Goal: Task Accomplishment & Management: Use online tool/utility

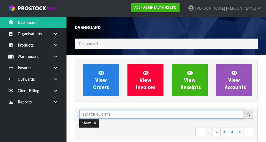
click at [181, 113] on input "text" at bounding box center [161, 114] width 165 height 9
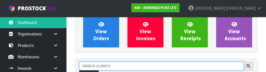
scroll to position [76, 0]
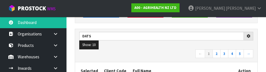
click at [160, 50] on nav "← 1 2 3 4 5 →" at bounding box center [166, 54] width 174 height 10
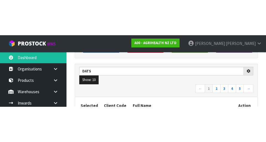
scroll to position [79, 0]
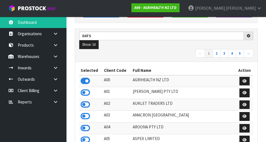
type input "DATS"
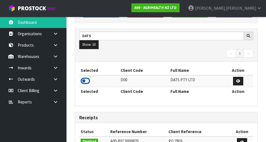
click at [85, 78] on icon at bounding box center [85, 81] width 9 height 8
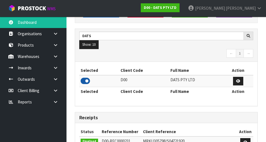
scroll to position [452, 191]
click at [54, 57] on icon at bounding box center [55, 56] width 5 height 4
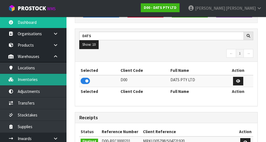
click at [27, 81] on link "Inventories" at bounding box center [33, 79] width 67 height 11
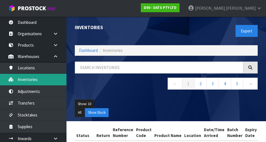
click at [24, 80] on link "Inventories" at bounding box center [33, 79] width 67 height 11
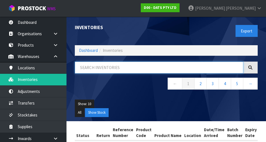
click at [97, 70] on input "text" at bounding box center [159, 68] width 169 height 12
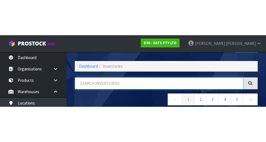
scroll to position [32, 0]
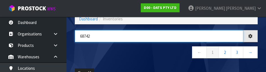
type input "68742"
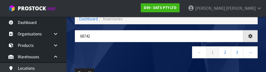
click at [132, 58] on nav "← 1 2 3 →" at bounding box center [166, 53] width 183 height 14
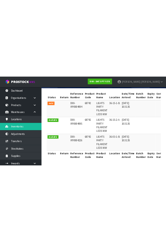
scroll to position [0, 0]
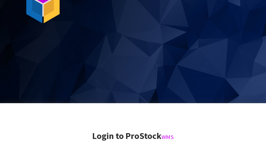
scroll to position [142, 0]
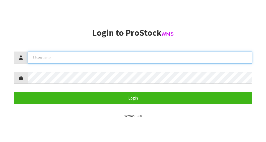
click at [51, 56] on input "text" at bounding box center [140, 58] width 225 height 12
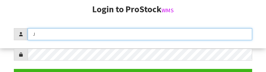
scroll to position [72, 0]
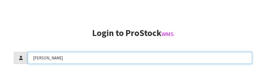
type input "[PERSON_NAME]"
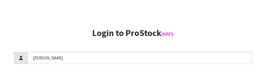
click at [228, 31] on h2 "Login to ProStock WMS" at bounding box center [133, 33] width 239 height 10
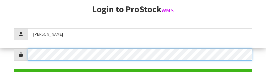
scroll to position [80, 0]
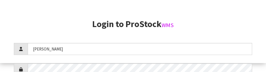
click at [226, 27] on h2 "Login to ProStock WMS" at bounding box center [133, 24] width 239 height 10
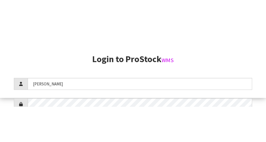
scroll to position [142, 0]
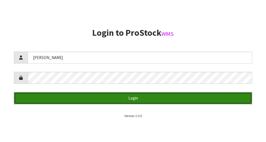
click at [49, 100] on button "Login" at bounding box center [133, 98] width 239 height 12
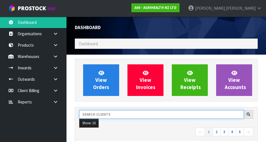
click at [119, 113] on input "text" at bounding box center [161, 114] width 165 height 9
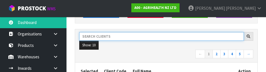
scroll to position [76, 0]
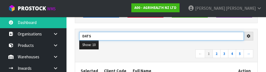
type input "DATS"
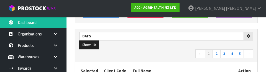
click at [130, 58] on nav "← 1 2 3 4 5 →" at bounding box center [166, 54] width 174 height 10
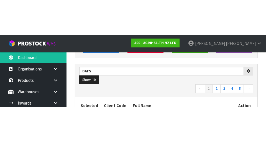
scroll to position [79, 0]
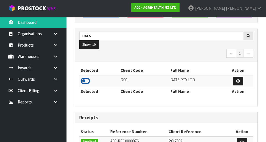
click at [82, 82] on icon at bounding box center [85, 81] width 9 height 8
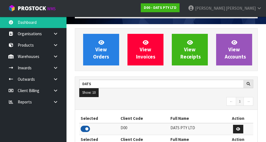
scroll to position [0, 0]
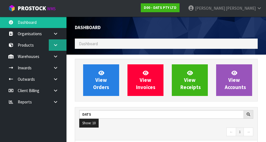
click at [56, 46] on icon at bounding box center [55, 45] width 5 height 4
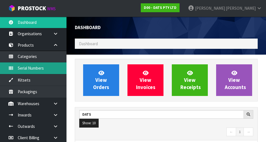
click at [55, 64] on link "Serial Numbers" at bounding box center [33, 67] width 67 height 11
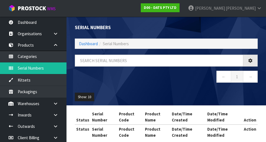
click at [58, 48] on div "Serial Numbers Dashboard Serial Numbers ← 1 → Show: 10 5 10 25 50 Status Serial…" at bounding box center [133, 75] width 266 height 150
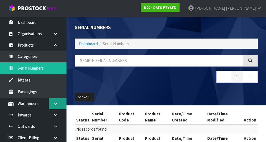
click at [58, 104] on icon at bounding box center [55, 104] width 5 height 4
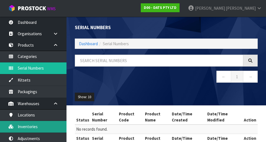
click at [25, 125] on link "Inventories" at bounding box center [33, 126] width 67 height 11
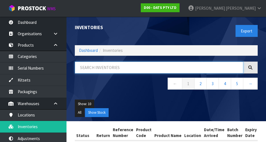
click at [100, 72] on input "text" at bounding box center [159, 68] width 169 height 12
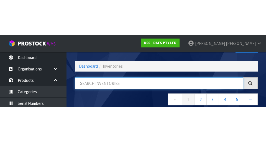
scroll to position [32, 0]
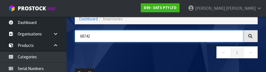
type input "68742"
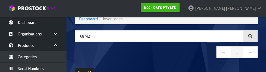
click at [140, 55] on nav "← 1 →" at bounding box center [166, 53] width 183 height 14
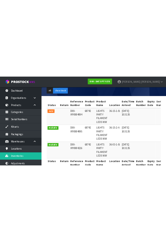
scroll to position [0, 0]
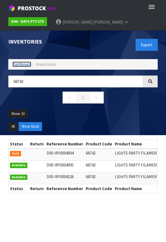
click at [20, 62] on link "Dashboard" at bounding box center [21, 64] width 19 height 5
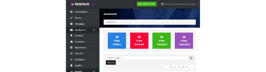
scroll to position [45, 0]
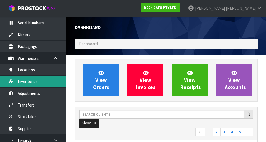
click at [37, 81] on link "Inventories" at bounding box center [33, 81] width 67 height 11
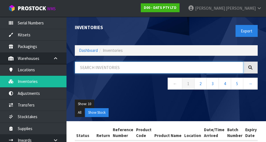
click at [122, 68] on input "text" at bounding box center [159, 68] width 169 height 12
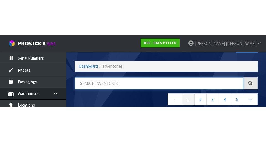
scroll to position [32, 0]
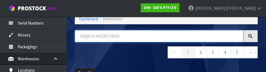
click at [102, 37] on input "text" at bounding box center [159, 36] width 169 height 12
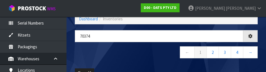
click at [116, 59] on nav "← 1 2 3 4 →" at bounding box center [166, 53] width 183 height 14
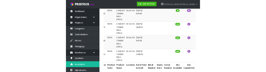
scroll to position [0, 0]
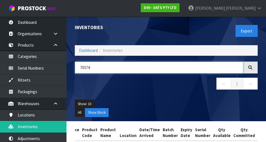
click at [114, 62] on input "70374" at bounding box center [159, 68] width 169 height 12
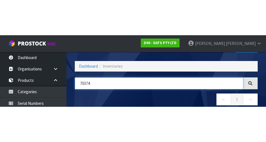
scroll to position [32, 0]
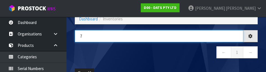
type input "7"
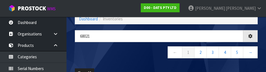
click at [127, 53] on nav "← 1 2 3 4 5 →" at bounding box center [166, 53] width 183 height 14
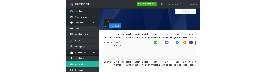
scroll to position [0, 0]
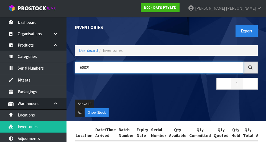
click at [113, 69] on input "68021" at bounding box center [159, 68] width 169 height 12
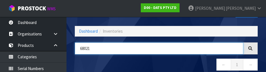
scroll to position [32, 0]
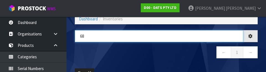
type input "6"
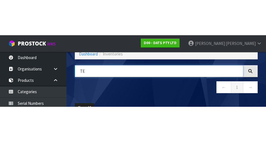
scroll to position [0, 90]
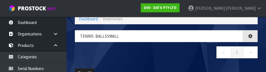
click at [183, 56] on nav "← 1 →" at bounding box center [166, 53] width 183 height 14
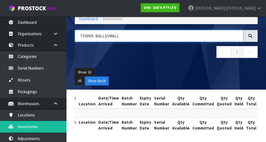
click at [105, 34] on input "TENNIS BALLSSMALL" at bounding box center [159, 36] width 169 height 12
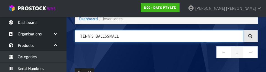
click at [103, 38] on input "TENNIS BALLSSMALL" at bounding box center [159, 36] width 169 height 12
click at [108, 34] on input "TENNIS BALLSSMALL" at bounding box center [159, 36] width 169 height 12
click at [107, 37] on input "TENNIS BALLSSMALL" at bounding box center [159, 36] width 169 height 12
click at [105, 36] on input "TENNIS BALLSSMALL" at bounding box center [159, 36] width 169 height 12
click at [101, 34] on input "TENNIS BALLSSMALL" at bounding box center [159, 36] width 169 height 12
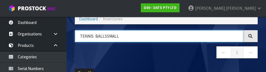
click at [105, 35] on input "TENNIS BALLSSMALL" at bounding box center [159, 36] width 169 height 12
click at [107, 35] on input "TENNIS BALL SSMALL" at bounding box center [159, 36] width 169 height 12
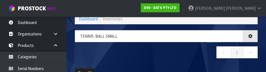
click at [184, 60] on div "TENNIS BALL SMALL ← 1 →" at bounding box center [166, 47] width 191 height 34
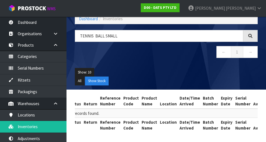
scroll to position [0, 0]
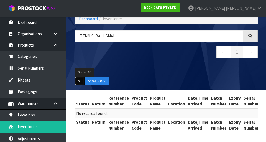
click at [81, 81] on button "All" at bounding box center [80, 81] width 10 height 9
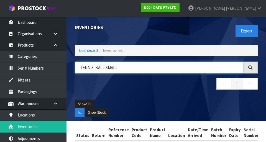
click at [185, 63] on input "TENNIS BALL SMALL" at bounding box center [159, 68] width 169 height 12
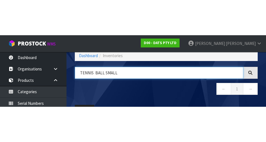
scroll to position [32, 0]
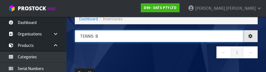
type input "TENNIS"
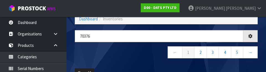
click at [130, 58] on nav "← 1 2 3 4 5 →" at bounding box center [166, 53] width 183 height 14
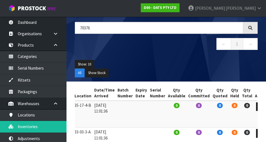
scroll to position [39, 0]
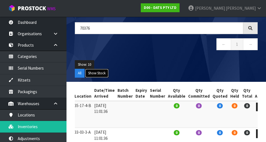
click at [100, 76] on button "Show Stock" at bounding box center [97, 73] width 24 height 9
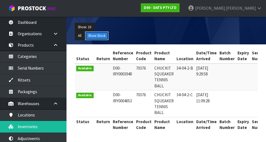
scroll to position [0, 0]
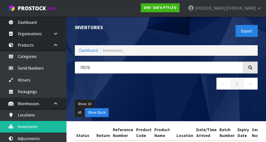
click at [114, 58] on div "Inventories Export Dashboard Inventories 70376 ← 1 → Show: 10 5 10 25 50 All Sh…" at bounding box center [166, 69] width 191 height 105
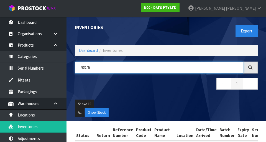
click at [171, 72] on input "70376" at bounding box center [159, 68] width 169 height 12
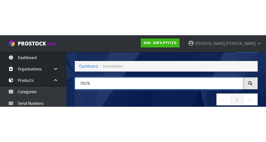
scroll to position [32, 0]
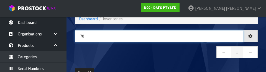
type input "7"
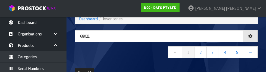
click at [123, 55] on nav "← 1 2 3 4 5 →" at bounding box center [166, 53] width 183 height 14
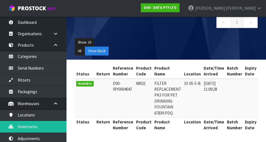
scroll to position [0, 0]
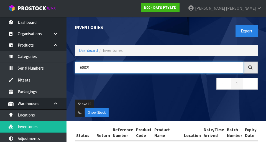
click at [159, 69] on input "68021" at bounding box center [159, 68] width 169 height 12
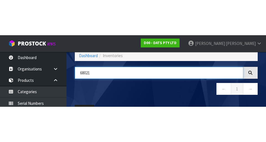
scroll to position [32, 0]
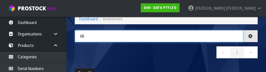
type input "6"
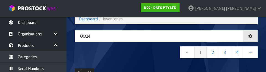
click at [130, 60] on div "60324 ← 1 2 3 4 →" at bounding box center [166, 47] width 191 height 34
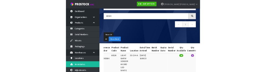
scroll to position [0, 0]
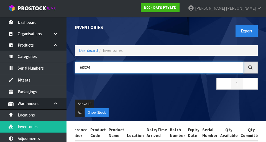
click at [113, 65] on input "60324" at bounding box center [159, 68] width 169 height 12
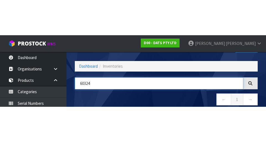
scroll to position [32, 0]
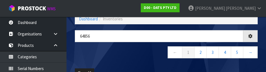
click at [132, 56] on nav "← 1 2 3 4 5 →" at bounding box center [166, 53] width 183 height 14
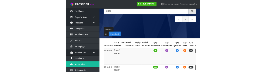
scroll to position [46, 0]
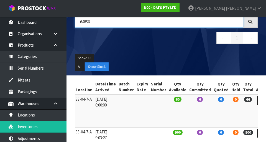
click at [119, 24] on input "64856" at bounding box center [159, 22] width 169 height 12
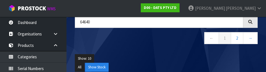
click at [154, 54] on ul "Show: 10 5 10 25 50" at bounding box center [166, 58] width 183 height 9
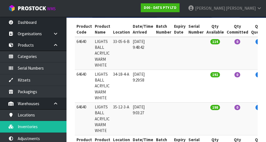
scroll to position [0, 0]
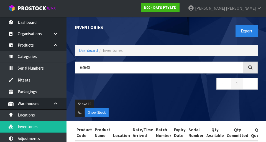
click at [124, 79] on nav "← 1 →" at bounding box center [166, 85] width 183 height 14
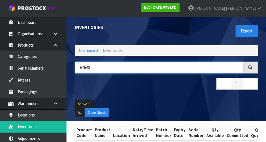
click at [128, 70] on input "64640" at bounding box center [159, 68] width 169 height 12
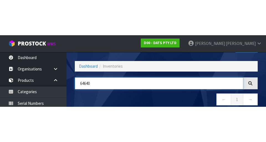
scroll to position [32, 0]
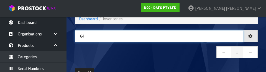
type input "6"
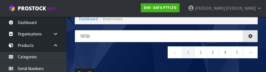
click at [125, 56] on nav "← 1 2 3 4 5 →" at bounding box center [166, 53] width 183 height 14
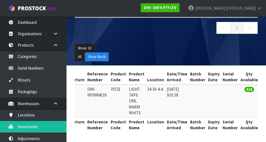
scroll to position [0, 0]
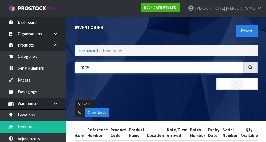
click at [114, 66] on input "70723" at bounding box center [159, 68] width 169 height 12
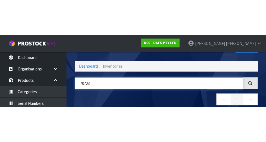
scroll to position [32, 0]
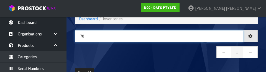
type input "7"
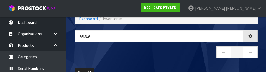
click at [142, 62] on div "60319 ← 1 →" at bounding box center [166, 47] width 191 height 34
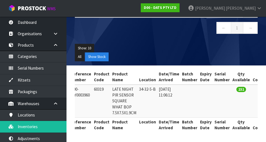
scroll to position [0, 0]
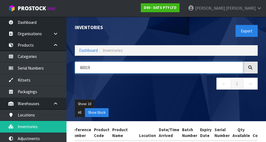
click at [127, 69] on input "60319" at bounding box center [159, 68] width 169 height 12
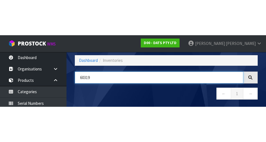
scroll to position [32, 0]
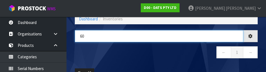
type input "6"
type input "S"
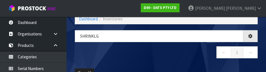
click at [163, 59] on nav "← 1 →" at bounding box center [166, 53] width 183 height 14
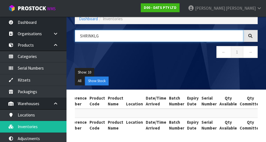
click at [93, 36] on input "SHRINKLG" at bounding box center [159, 36] width 169 height 12
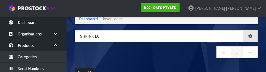
click at [173, 60] on nav "← 1 →" at bounding box center [166, 53] width 183 height 14
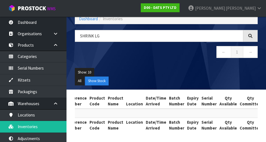
scroll to position [0, 0]
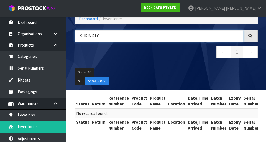
click at [94, 35] on input "SHRINK LG" at bounding box center [159, 36] width 169 height 12
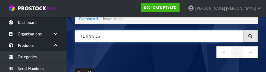
click at [84, 36] on input "TE NNIS LG" at bounding box center [159, 36] width 169 height 12
click at [85, 36] on input "TE NNIS LG" at bounding box center [159, 36] width 169 height 12
click at [88, 36] on input "TE NNIS LG" at bounding box center [159, 36] width 169 height 12
click at [85, 37] on input "TE NNIS LG" at bounding box center [159, 36] width 169 height 12
type input "TENNIS LG"
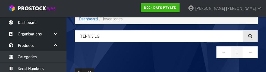
click at [150, 55] on nav "← 1 →" at bounding box center [166, 53] width 183 height 14
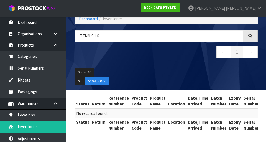
scroll to position [32, 0]
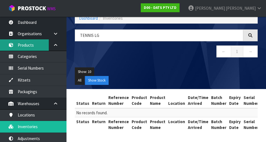
click at [29, 47] on link "Products" at bounding box center [33, 44] width 67 height 11
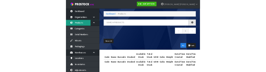
scroll to position [32, 0]
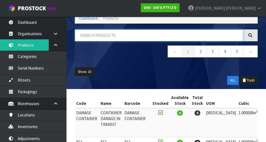
click at [117, 37] on input "text" at bounding box center [159, 35] width 169 height 12
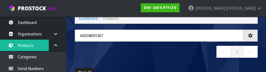
click at [170, 59] on nav "← 1 →" at bounding box center [166, 53] width 183 height 14
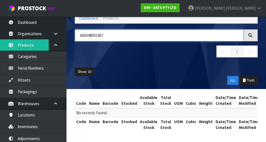
click at [82, 36] on input "660048001867" at bounding box center [159, 35] width 169 height 12
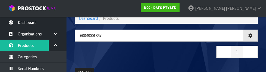
click at [189, 56] on nav "← 1 →" at bounding box center [166, 53] width 183 height 14
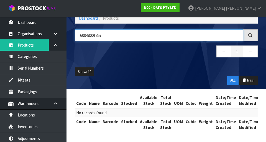
click at [77, 36] on input "60048001867" at bounding box center [159, 35] width 169 height 12
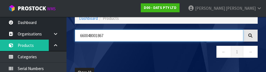
click at [90, 36] on input "660048001867" at bounding box center [159, 35] width 169 height 12
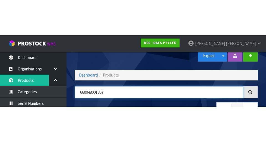
scroll to position [0, 0]
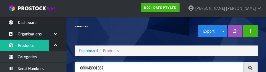
type input "660048001867"
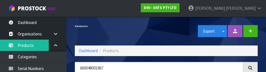
click at [90, 40] on div "Products Export Split button! SOH Summary Measurements Dangerous Goods" at bounding box center [166, 31] width 191 height 29
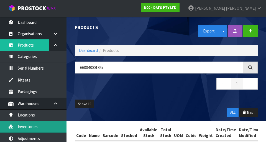
click at [24, 125] on link "Inventories" at bounding box center [33, 126] width 67 height 11
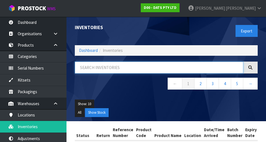
click at [123, 67] on input "text" at bounding box center [159, 68] width 169 height 12
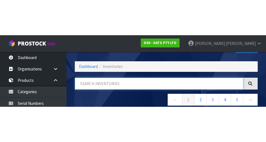
scroll to position [32, 0]
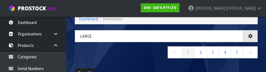
click at [136, 57] on nav "← 1 2 3 4 5 →" at bounding box center [166, 53] width 183 height 14
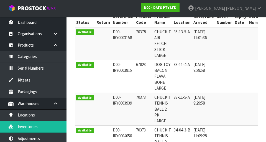
scroll to position [118, 0]
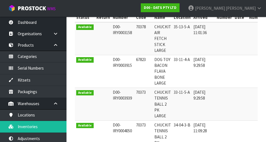
copy td "70373"
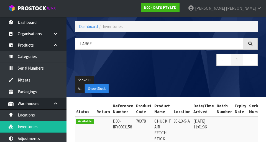
scroll to position [0, 0]
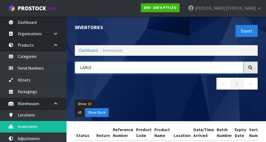
click at [106, 69] on input "LARGE" at bounding box center [159, 68] width 169 height 12
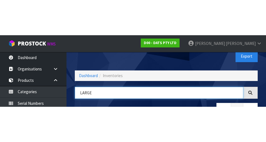
scroll to position [32, 0]
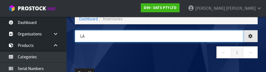
type input "L"
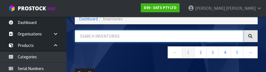
paste input "70373"
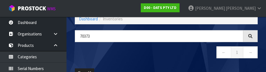
click at [186, 55] on nav "← 1 →" at bounding box center [166, 53] width 183 height 14
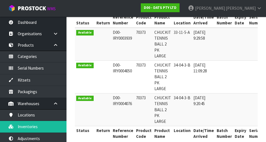
scroll to position [0, 0]
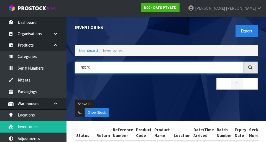
click at [131, 68] on input "70373" at bounding box center [159, 68] width 169 height 12
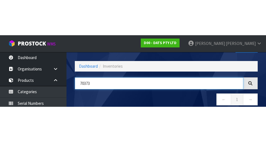
scroll to position [32, 0]
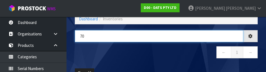
type input "7"
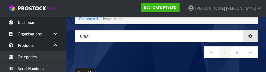
click at [162, 54] on nav "← 1 2 →" at bounding box center [166, 53] width 183 height 14
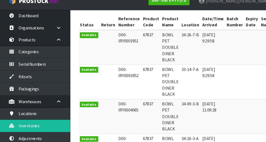
scroll to position [111, 0]
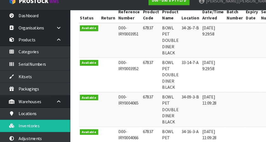
click at [252, 102] on td at bounding box center [255, 111] width 18 height 33
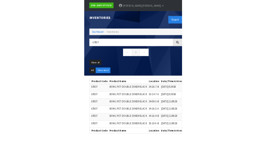
scroll to position [6, 0]
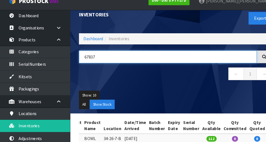
click at [126, 62] on input "67837" at bounding box center [159, 61] width 169 height 12
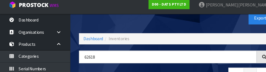
click at [173, 24] on div "Export" at bounding box center [214, 20] width 96 height 29
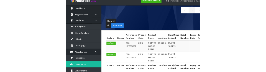
scroll to position [0, 0]
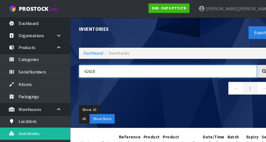
click at [169, 65] on input "62618" at bounding box center [159, 68] width 169 height 12
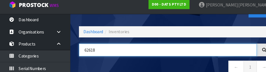
scroll to position [30, 0]
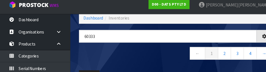
click at [138, 62] on div "60333 ← 1 2 3 4 →" at bounding box center [166, 49] width 191 height 34
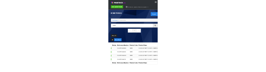
scroll to position [0, 0]
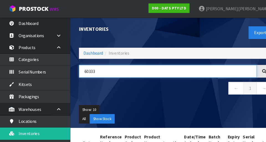
click at [115, 62] on input "60333" at bounding box center [159, 68] width 169 height 12
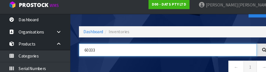
scroll to position [30, 0]
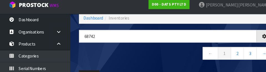
click at [122, 59] on nav "← 1 2 3 →" at bounding box center [166, 55] width 183 height 14
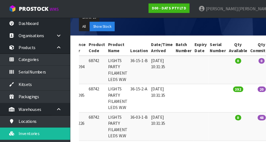
scroll to position [84, 0]
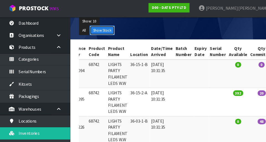
click at [100, 29] on button "Show Stock" at bounding box center [97, 29] width 24 height 9
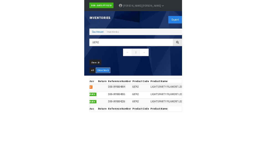
scroll to position [6, 0]
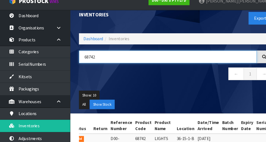
click at [123, 60] on input "68742" at bounding box center [159, 61] width 169 height 12
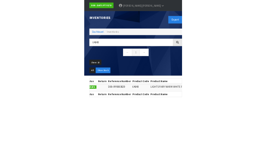
scroll to position [6, 0]
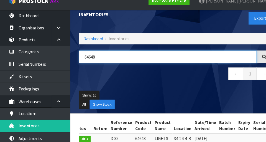
click at [182, 60] on input "64648" at bounding box center [159, 61] width 169 height 12
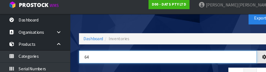
type input "6"
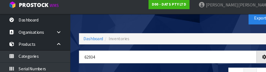
click at [154, 27] on div "Inventories Export" at bounding box center [166, 20] width 191 height 29
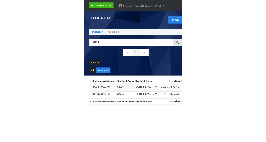
scroll to position [6, 0]
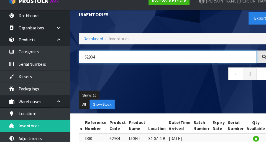
click at [122, 60] on input "62934" at bounding box center [159, 61] width 169 height 12
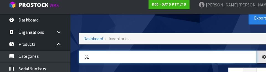
type input "6"
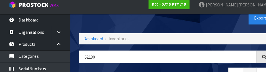
click at [211, 49] on div "Inventories Export Dashboard Inventories 62130 ← 1 → Show: 10 5 10 25 50 All Sh…" at bounding box center [166, 58] width 191 height 105
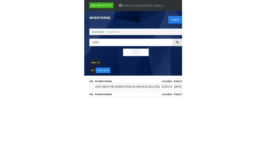
scroll to position [6, 0]
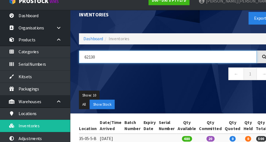
click at [198, 59] on input "62130" at bounding box center [159, 61] width 169 height 12
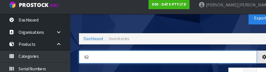
type input "6"
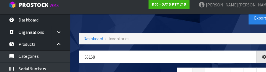
click at [177, 25] on div "Export" at bounding box center [214, 20] width 96 height 29
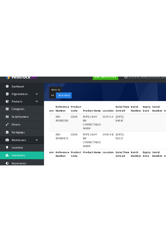
scroll to position [1, 0]
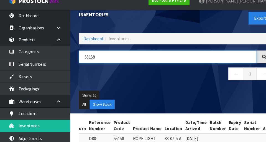
click at [125, 62] on input "55158" at bounding box center [159, 61] width 169 height 12
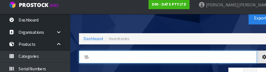
type input "5"
type input "C"
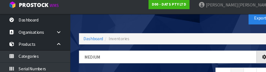
click at [192, 25] on div "Export" at bounding box center [214, 20] width 96 height 29
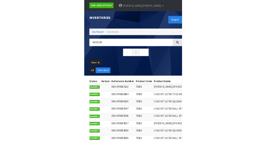
scroll to position [6, 0]
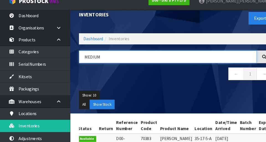
click at [116, 62] on input "MEDIUM" at bounding box center [159, 61] width 169 height 12
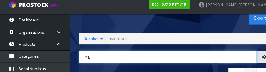
type input "M"
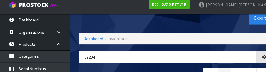
click at [164, 23] on div "Inventories" at bounding box center [119, 15] width 96 height 19
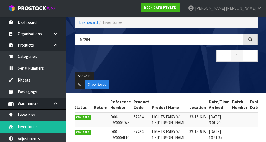
scroll to position [0, 0]
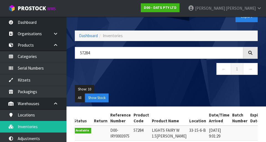
scroll to position [16, 0]
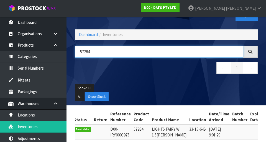
click at [122, 51] on input "57284" at bounding box center [159, 52] width 169 height 12
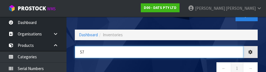
type input "5"
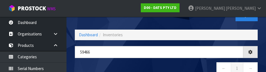
click at [146, 65] on nav "← 1 →" at bounding box center [166, 69] width 183 height 14
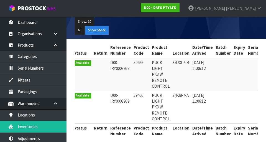
scroll to position [0, 0]
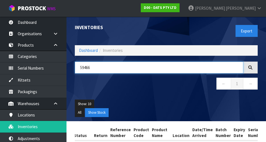
click at [167, 67] on input "59466" at bounding box center [159, 68] width 169 height 12
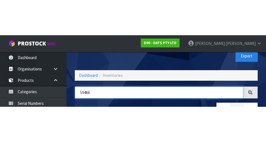
scroll to position [32, 0]
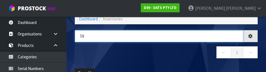
type input "5"
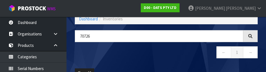
click at [140, 58] on nav "← 1 →" at bounding box center [166, 53] width 183 height 14
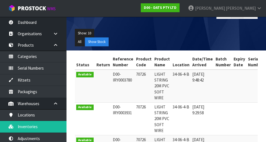
scroll to position [0, 0]
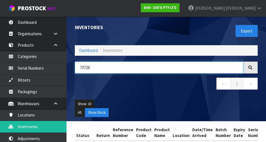
click at [107, 69] on input "70726" at bounding box center [159, 68] width 169 height 12
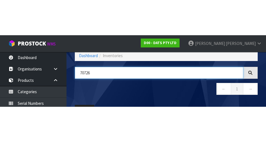
scroll to position [32, 0]
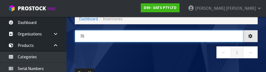
type input "7"
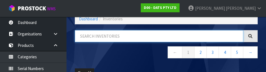
click at [112, 37] on input "text" at bounding box center [159, 36] width 169 height 12
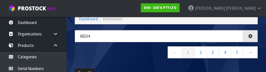
click at [122, 58] on nav "← 1 2 3 4 5 →" at bounding box center [166, 53] width 183 height 14
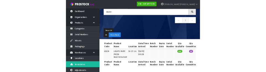
scroll to position [0, 0]
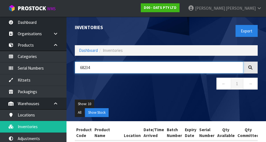
click at [132, 69] on input "68234" at bounding box center [159, 68] width 169 height 12
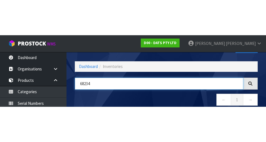
scroll to position [32, 0]
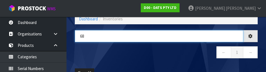
type input "6"
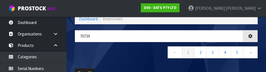
click at [141, 58] on nav "← 1 2 3 4 5 →" at bounding box center [166, 53] width 183 height 14
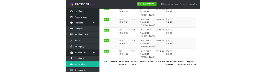
scroll to position [0, 0]
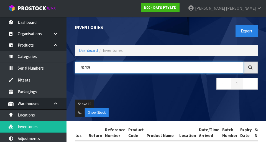
click at [127, 70] on input "70739" at bounding box center [159, 68] width 169 height 12
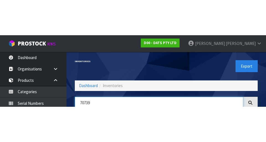
scroll to position [32, 0]
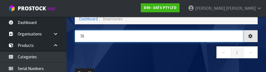
type input "7"
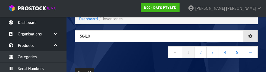
click at [136, 60] on nav "← 1 2 3 4 5 →" at bounding box center [166, 53] width 183 height 14
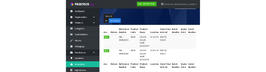
scroll to position [0, 0]
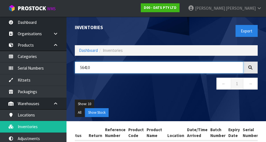
click at [129, 68] on input "56410" at bounding box center [159, 68] width 169 height 12
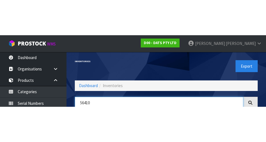
scroll to position [32, 0]
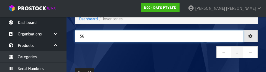
type input "5"
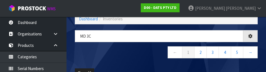
click at [127, 59] on nav "← 1 2 3 4 5 →" at bounding box center [166, 53] width 183 height 14
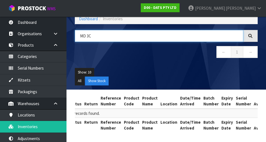
click at [121, 38] on input "MD 3C" at bounding box center [159, 36] width 169 height 12
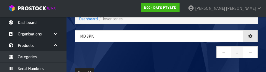
click at [184, 63] on div "MD 3pk ← 1 →" at bounding box center [166, 47] width 191 height 34
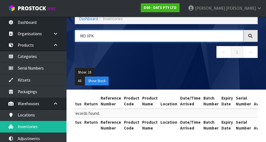
click at [158, 41] on input "MD 3PK" at bounding box center [159, 36] width 169 height 12
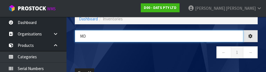
type input "M"
click at [96, 37] on input "MEDIUM3 PK" at bounding box center [159, 36] width 169 height 12
click at [97, 36] on input "MEDIUM3 PK" at bounding box center [159, 36] width 169 height 12
click at [95, 37] on input "MEDIUM3 PK" at bounding box center [159, 36] width 169 height 12
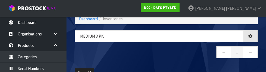
click at [173, 61] on div "MEDIUM 3 PK ← 1 →" at bounding box center [166, 47] width 191 height 34
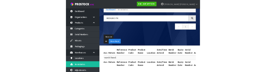
scroll to position [32, 0]
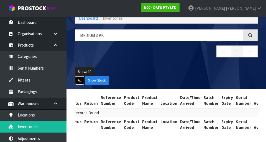
click at [78, 79] on button "All" at bounding box center [80, 80] width 10 height 9
click at [100, 80] on button "Show Stock" at bounding box center [97, 80] width 24 height 9
click at [176, 44] on div "MEDIUM 3 PK ← 1 →" at bounding box center [166, 46] width 191 height 34
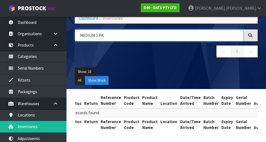
click at [197, 41] on input "MEDIUM 3 PK" at bounding box center [159, 35] width 169 height 12
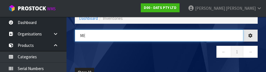
type input "M"
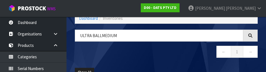
click at [188, 57] on nav "← 1 →" at bounding box center [166, 53] width 183 height 14
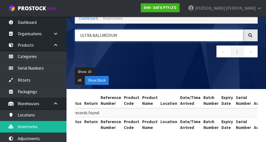
click at [102, 35] on input "ULTRA BALLMEDIUM" at bounding box center [159, 35] width 169 height 12
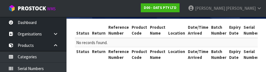
scroll to position [0, 0]
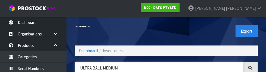
click at [191, 65] on input "ULTRA BALL MEDIUM" at bounding box center [159, 68] width 169 height 12
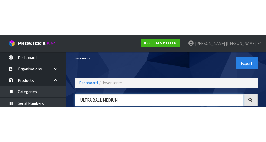
scroll to position [32, 0]
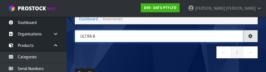
type input "ULTRA"
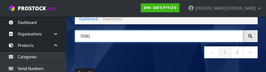
type input "70382"
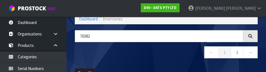
click at [134, 57] on nav "← 1 2 →" at bounding box center [166, 53] width 183 height 14
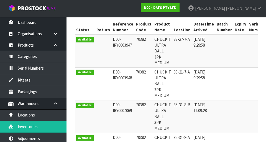
scroll to position [0, 0]
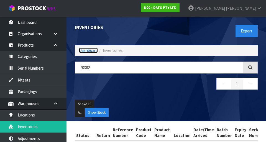
click at [90, 51] on link "Dashboard" at bounding box center [88, 50] width 19 height 5
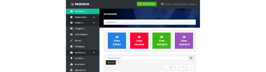
scroll to position [458, 191]
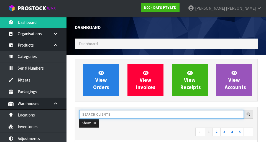
click at [129, 115] on input "text" at bounding box center [161, 114] width 165 height 9
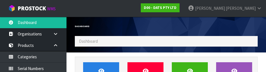
scroll to position [76, 0]
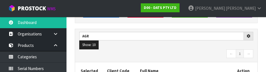
click at [138, 55] on nav "← 1 →" at bounding box center [166, 54] width 174 height 10
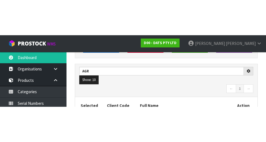
scroll to position [79, 0]
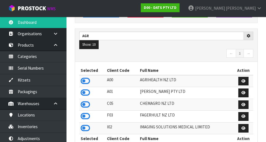
type input "AGR"
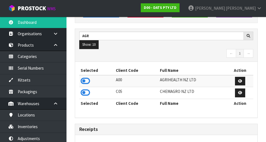
click at [94, 80] on td at bounding box center [96, 81] width 35 height 12
click at [84, 81] on icon at bounding box center [85, 81] width 9 height 8
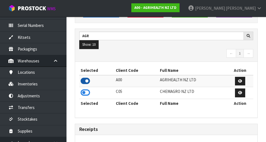
scroll to position [45, 0]
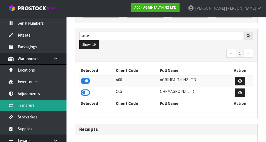
click at [30, 110] on link "Transfers" at bounding box center [33, 105] width 67 height 11
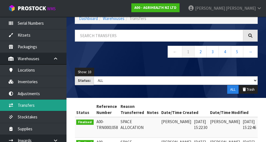
scroll to position [79, 0]
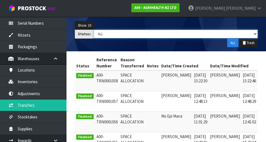
click at [131, 35] on select "Draft Pending Pick Goods Picked Finalised ALL" at bounding box center [176, 34] width 164 height 9
click at [165, 30] on select "Draft Pending Pick Goods Picked Finalised ALL" at bounding box center [176, 34] width 164 height 9
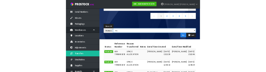
scroll to position [0, 0]
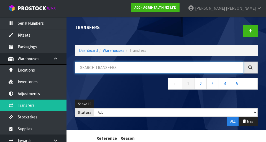
click at [115, 70] on input "text" at bounding box center [159, 68] width 169 height 12
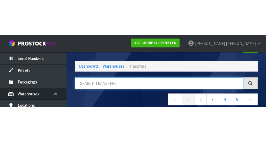
scroll to position [32, 0]
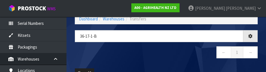
click at [174, 59] on nav "← 1 →" at bounding box center [166, 53] width 183 height 14
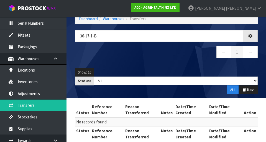
type input "36-17-1-B"
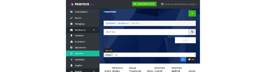
scroll to position [1, 0]
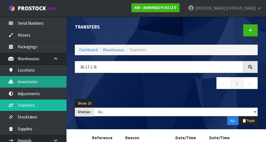
click at [42, 85] on link "Inventories" at bounding box center [33, 81] width 67 height 11
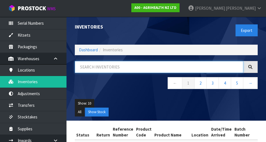
click at [113, 68] on input "text" at bounding box center [159, 67] width 169 height 12
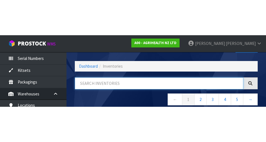
scroll to position [32, 0]
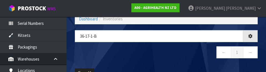
click at [157, 58] on nav "← 1 →" at bounding box center [166, 53] width 183 height 14
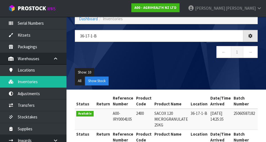
type input "36-17-1-B"
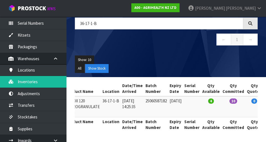
scroll to position [0, 0]
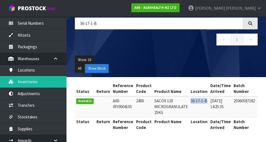
copy td "36-17-1-B"
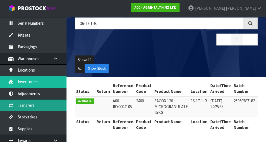
click at [49, 105] on link "Transfers" at bounding box center [33, 105] width 67 height 11
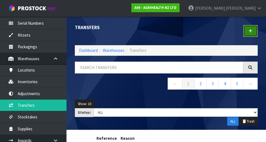
click at [252, 32] on icon at bounding box center [251, 31] width 4 height 4
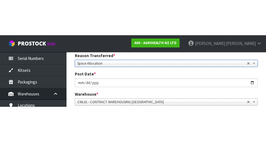
scroll to position [79, 0]
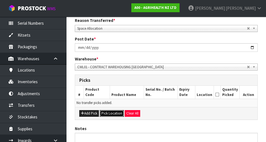
click at [115, 115] on button "Pick Location" at bounding box center [112, 113] width 24 height 7
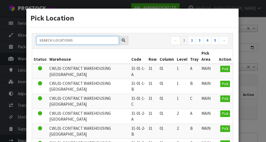
paste input "36-17-1-B"
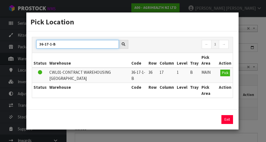
type input "36-17-1-B"
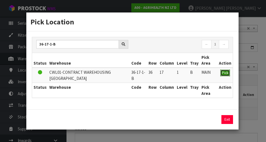
click at [226, 75] on span "Pick" at bounding box center [225, 72] width 6 height 5
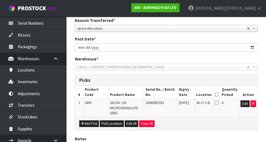
click at [252, 130] on div "AGRIHEALTH NZ LTD Reason Transferred * Space Allocation Damage Expired Stock Re…" at bounding box center [166, 100] width 183 height 188
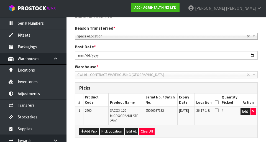
scroll to position [70, 0]
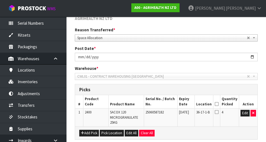
click at [219, 104] on icon at bounding box center [217, 104] width 4 height 0
click at [252, 115] on button "button" at bounding box center [254, 113] width 6 height 7
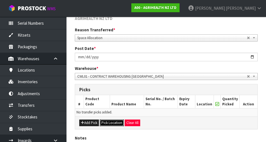
click at [117, 125] on button "Pick Location" at bounding box center [112, 123] width 24 height 7
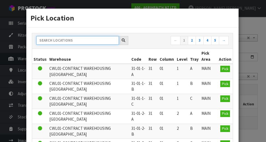
paste input "36-17-1-B"
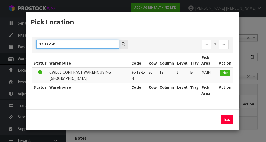
type input "36-17-1-B"
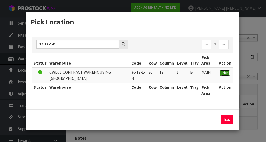
click at [224, 76] on button "Pick" at bounding box center [226, 73] width 10 height 7
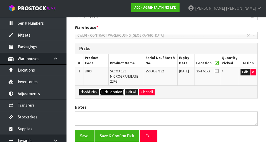
scroll to position [112, 0]
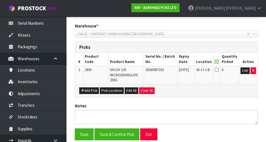
click at [219, 71] on icon at bounding box center [217, 69] width 4 height 4
click at [0, 0] on input "checkbox" at bounding box center [0, 0] width 0 height 0
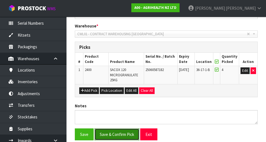
click at [117, 132] on button "Save & Confirm Pick" at bounding box center [117, 134] width 45 height 12
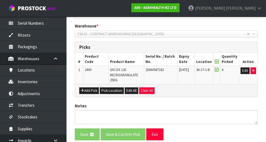
scroll to position [0, 0]
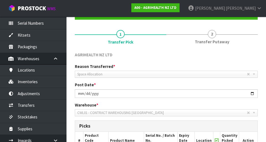
scroll to position [143, 0]
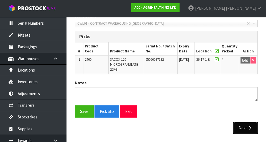
click at [244, 132] on button "Next" at bounding box center [246, 128] width 24 height 12
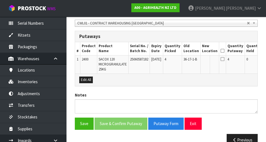
scroll to position [141, 0]
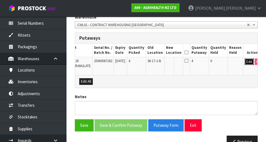
click at [245, 63] on button "Edit" at bounding box center [249, 62] width 9 height 7
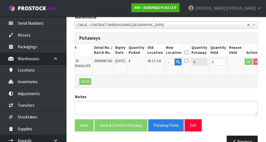
scroll to position [0, 34]
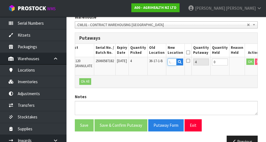
click at [173, 63] on input "text" at bounding box center [172, 62] width 9 height 7
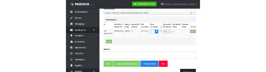
scroll to position [139, 0]
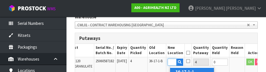
type input "36-17-1-A"
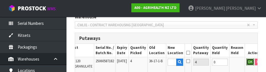
click at [247, 63] on button "OK" at bounding box center [251, 61] width 8 height 7
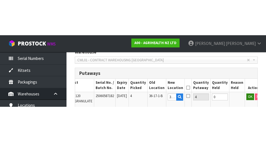
scroll to position [141, 0]
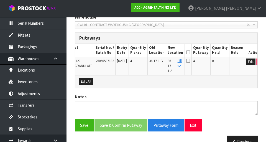
click at [189, 53] on icon at bounding box center [188, 52] width 4 height 0
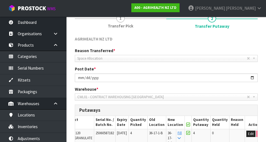
scroll to position [155, 0]
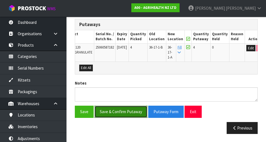
click at [126, 110] on button "Save & Confirm Putaway" at bounding box center [121, 112] width 53 height 12
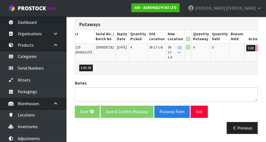
scroll to position [0, 0]
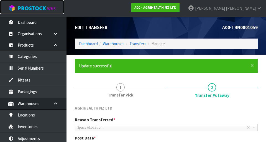
click at [64, 6] on link "ProStock WMS" at bounding box center [32, 7] width 64 height 14
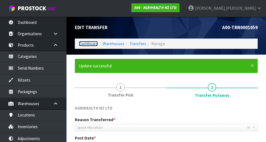
click at [95, 44] on link "Dashboard" at bounding box center [88, 43] width 19 height 5
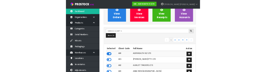
scroll to position [53, 0]
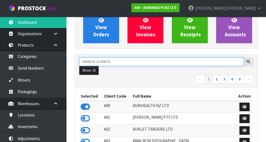
click at [138, 61] on input "text" at bounding box center [161, 61] width 165 height 9
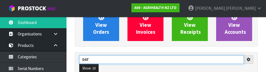
type input "DAT"
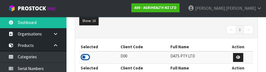
type input "DATS"
click at [84, 59] on icon at bounding box center [85, 57] width 9 height 8
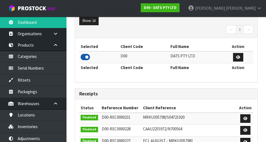
scroll to position [452, 191]
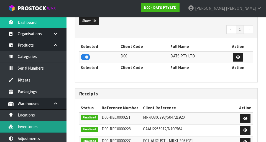
click at [42, 129] on link "Inventories" at bounding box center [33, 126] width 67 height 11
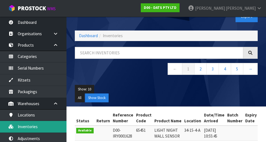
scroll to position [14, 0]
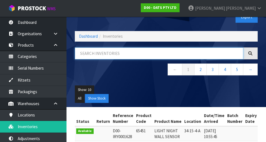
click at [129, 55] on input "text" at bounding box center [159, 53] width 169 height 12
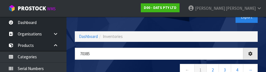
click at [137, 67] on nav "← 1 2 3 4 →" at bounding box center [166, 71] width 183 height 14
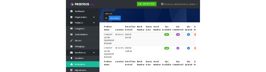
scroll to position [0, 0]
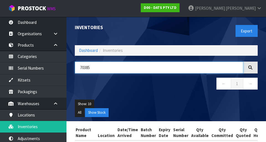
click at [118, 67] on input "70385" at bounding box center [159, 68] width 169 height 12
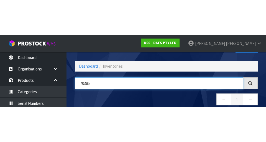
scroll to position [32, 0]
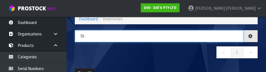
type input "7"
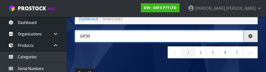
type input "64799"
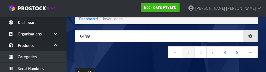
click at [145, 57] on nav "← 1 2 3 4 5 →" at bounding box center [166, 53] width 183 height 14
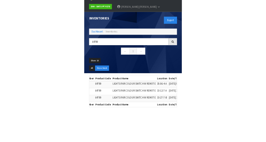
scroll to position [0, 0]
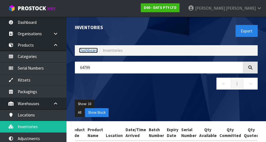
click at [86, 52] on link "Dashboard" at bounding box center [88, 50] width 19 height 5
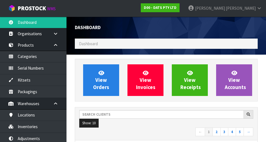
scroll to position [452, 191]
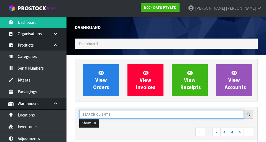
click at [119, 116] on input "text" at bounding box center [161, 114] width 165 height 9
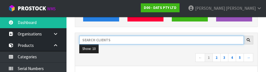
scroll to position [76, 0]
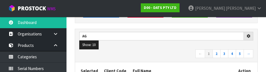
click at [149, 54] on nav "← 1 2 3 4 5 →" at bounding box center [166, 54] width 174 height 10
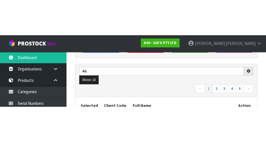
scroll to position [79, 0]
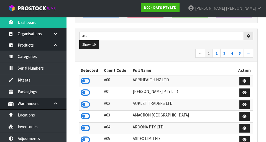
type input "AG"
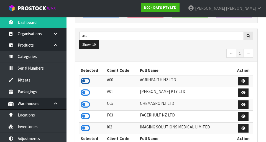
click at [88, 82] on icon at bounding box center [85, 81] width 9 height 8
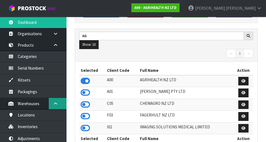
click at [55, 105] on icon at bounding box center [55, 104] width 5 height 4
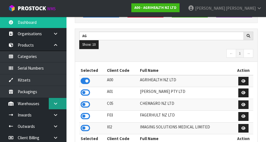
click at [59, 103] on link at bounding box center [58, 103] width 18 height 11
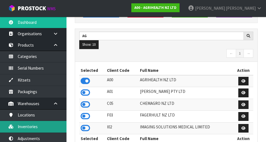
click at [48, 129] on link "Inventories" at bounding box center [33, 126] width 67 height 11
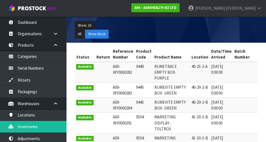
click at [111, 42] on div "Show: 10 5 10 25 50 All Show Stock" at bounding box center [166, 30] width 191 height 26
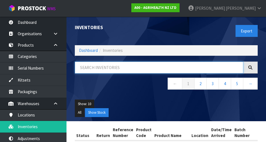
click at [124, 65] on input "text" at bounding box center [159, 68] width 169 height 12
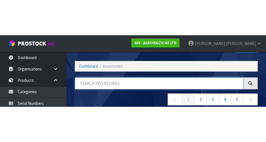
scroll to position [32, 0]
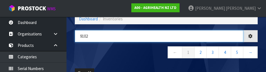
type input "9102"
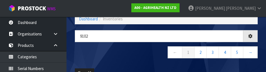
click at [119, 55] on nav "← 1 2 3 4 5 →" at bounding box center [166, 53] width 183 height 14
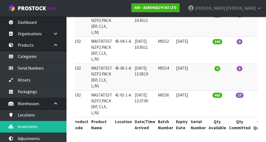
scroll to position [0, 111]
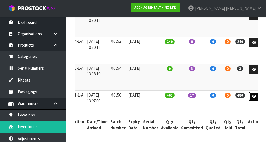
click at [253, 96] on icon at bounding box center [255, 97] width 4 height 4
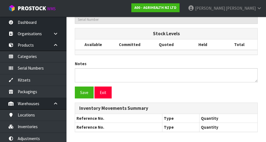
type input "9102"
type input "MASTATEST NZP2 PACK (BP, CLX, L/N)"
type input "41-01-1-A"
type input "A00-IRY0004104"
type input "A00-REC0000874"
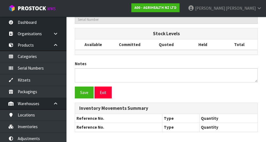
type input "M0156"
type input "2027-08-31"
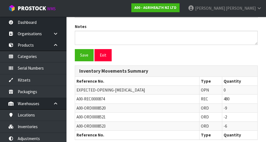
scroll to position [280, 0]
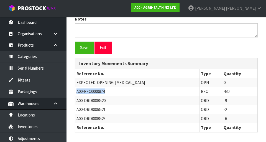
copy span "A00-REC0000874"
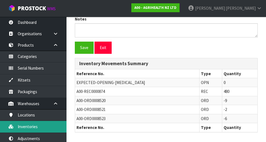
click at [41, 129] on link "Inventories" at bounding box center [33, 126] width 67 height 11
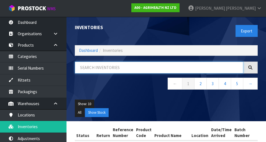
paste input "A00-REC0000874"
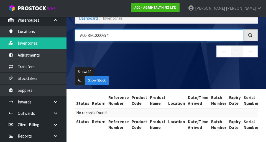
scroll to position [86, 0]
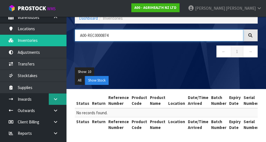
type input "A00-REC0000874"
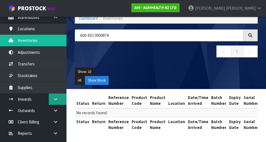
click at [57, 100] on icon at bounding box center [55, 99] width 5 height 4
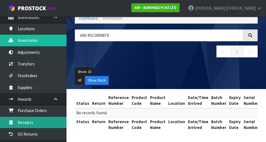
click at [44, 123] on link "Receipts" at bounding box center [33, 122] width 67 height 11
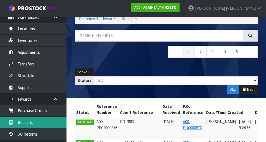
scroll to position [32, 0]
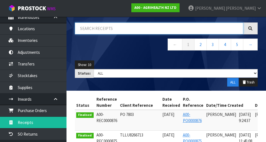
paste input "A00-REC0000874"
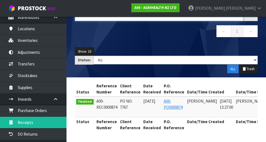
scroll to position [0, 26]
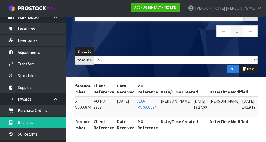
type input "A00-REC0000874"
click at [260, 102] on link at bounding box center [265, 102] width 10 height 9
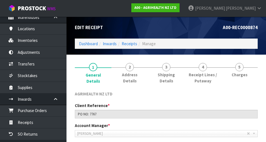
scroll to position [20, 0]
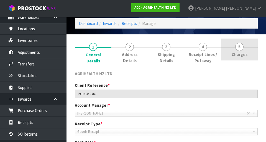
click at [243, 54] on span "Charges" at bounding box center [240, 55] width 16 height 6
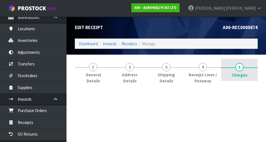
scroll to position [0, 0]
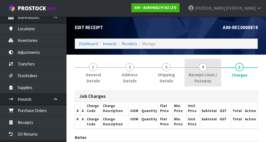
click at [205, 67] on span "4" at bounding box center [203, 67] width 8 height 8
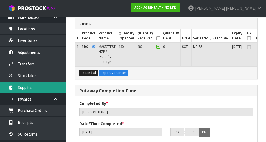
click at [58, 86] on link "Supplies" at bounding box center [33, 87] width 67 height 11
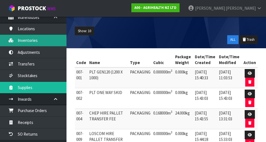
click at [43, 43] on link "Inventories" at bounding box center [33, 40] width 67 height 11
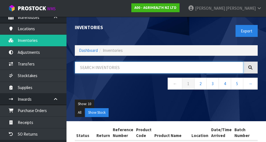
click at [111, 69] on input "text" at bounding box center [159, 68] width 169 height 12
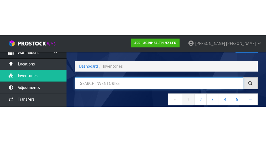
scroll to position [32, 0]
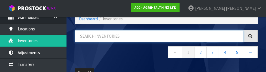
type input "6"
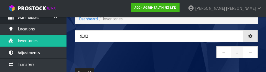
click at [118, 55] on nav "← 1 →" at bounding box center [166, 53] width 183 height 14
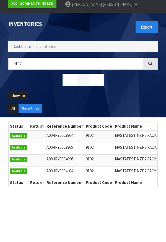
scroll to position [31, 0]
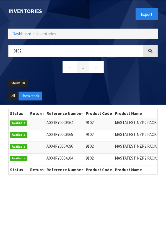
click at [110, 65] on nav "← 1 →" at bounding box center [83, 68] width 150 height 14
click at [115, 68] on nav "← 1 →" at bounding box center [83, 68] width 150 height 14
click at [116, 71] on nav "← 1 →" at bounding box center [83, 68] width 150 height 14
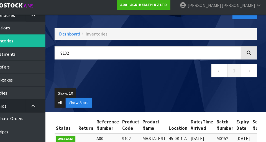
scroll to position [30, 0]
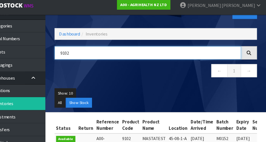
click at [136, 52] on input "9102" at bounding box center [159, 51] width 169 height 12
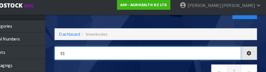
type input "9"
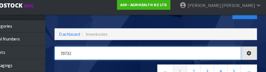
type input "70732"
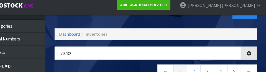
click at [175, 22] on div "Export" at bounding box center [214, 14] width 96 height 29
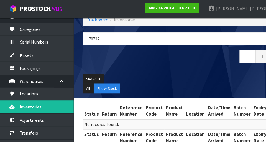
scroll to position [0, 0]
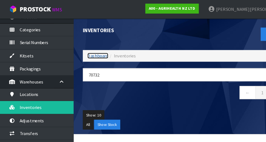
click at [86, 49] on link "Dashboard" at bounding box center [88, 50] width 19 height 5
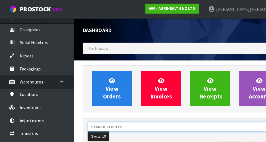
click at [119, 115] on input "text" at bounding box center [161, 114] width 165 height 9
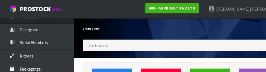
scroll to position [72, 0]
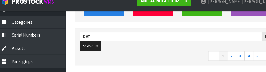
click at [138, 55] on nav "← 1 2 3 4 5 →" at bounding box center [166, 58] width 174 height 10
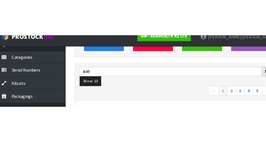
scroll to position [75, 0]
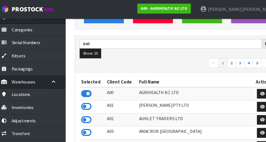
type input "DAT"
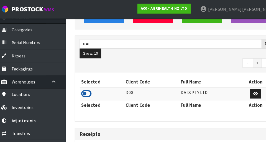
click at [86, 82] on icon at bounding box center [85, 84] width 9 height 8
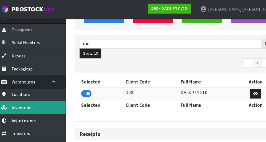
click at [46, 98] on link "Inventories" at bounding box center [33, 96] width 67 height 11
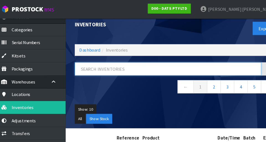
click at [147, 60] on input "text" at bounding box center [159, 62] width 169 height 12
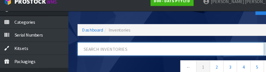
scroll to position [28, 0]
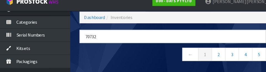
click at [118, 60] on nav "← 1 2 3 4 5 →" at bounding box center [166, 57] width 183 height 14
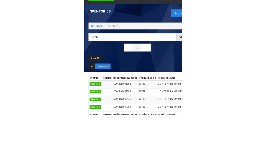
scroll to position [0, 0]
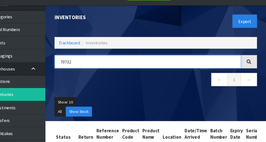
click at [123, 66] on input "70732" at bounding box center [159, 68] width 169 height 12
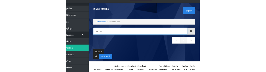
scroll to position [5, 0]
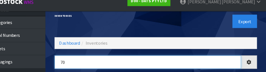
type input "7"
click at [92, 62] on input "FETCHBALL" at bounding box center [159, 63] width 169 height 12
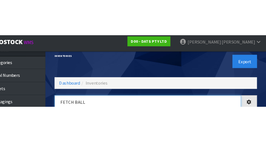
scroll to position [0, 0]
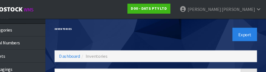
click at [203, 32] on div "Export" at bounding box center [214, 31] width 96 height 29
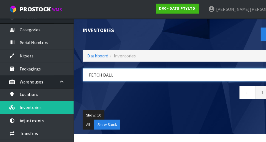
click at [119, 67] on input "FETCH BALL" at bounding box center [159, 68] width 169 height 12
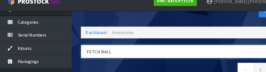
scroll to position [28, 0]
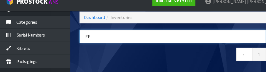
type input "F"
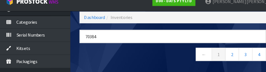
click at [116, 59] on nav "← 1 2 3 4 →" at bounding box center [166, 57] width 183 height 14
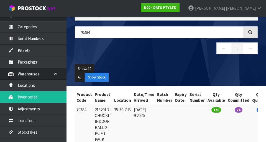
scroll to position [35, 0]
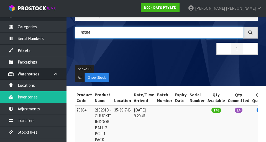
click at [115, 34] on input "70384" at bounding box center [159, 33] width 169 height 12
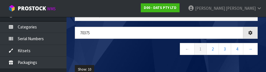
click at [140, 55] on nav "← 1 2 3 4 →" at bounding box center [166, 50] width 183 height 14
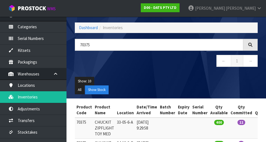
scroll to position [0, 0]
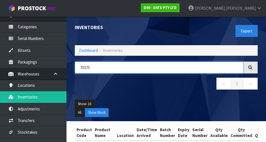
click at [181, 68] on input "70375" at bounding box center [159, 68] width 169 height 12
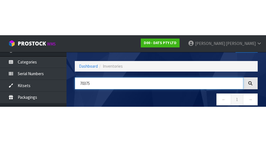
scroll to position [32, 0]
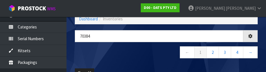
click at [133, 54] on nav "← 1 2 3 4 →" at bounding box center [166, 53] width 183 height 14
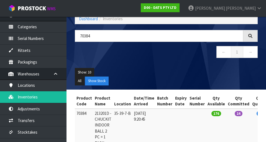
scroll to position [0, 0]
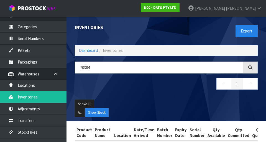
click at [199, 103] on ul "Show: 10 5 10 25 50" at bounding box center [166, 104] width 183 height 9
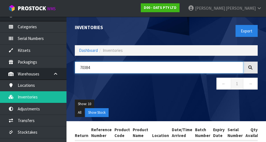
click at [168, 70] on input "70384" at bounding box center [159, 68] width 169 height 12
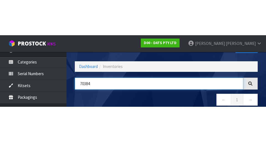
scroll to position [32, 0]
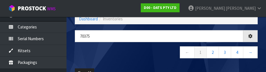
click at [151, 55] on nav "← 1 2 3 4 →" at bounding box center [166, 53] width 183 height 14
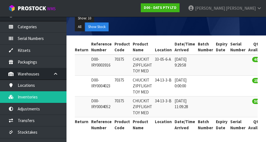
scroll to position [0, 0]
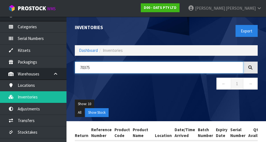
click at [117, 67] on input "70375" at bounding box center [159, 68] width 169 height 12
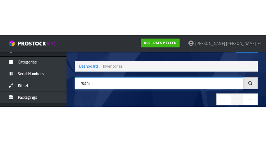
scroll to position [32, 0]
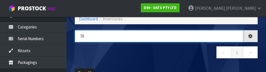
type input "7"
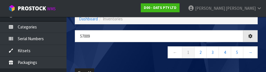
click at [136, 56] on nav "← 1 2 3 4 5 →" at bounding box center [166, 53] width 183 height 14
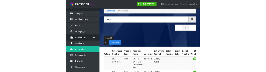
scroll to position [0, 0]
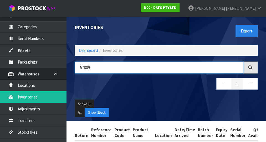
click at [116, 67] on input "57009" at bounding box center [159, 68] width 169 height 12
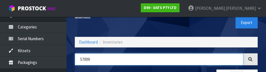
click at [134, 65] on input "57009" at bounding box center [159, 59] width 169 height 12
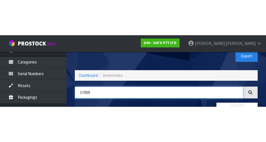
scroll to position [32, 0]
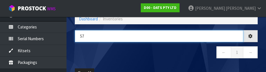
type input "5"
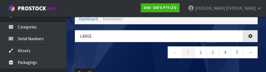
click at [130, 58] on nav "← 1 2 3 4 5 →" at bounding box center [166, 53] width 183 height 14
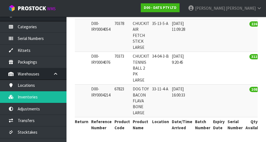
scroll to position [0, 0]
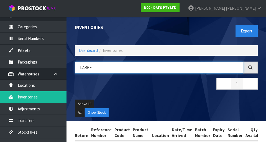
click at [123, 70] on input "LARGE" at bounding box center [159, 68] width 169 height 12
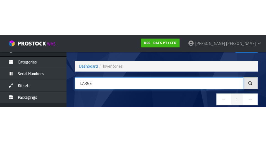
scroll to position [32, 0]
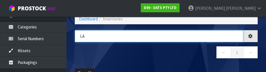
type input "L"
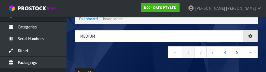
click at [137, 57] on nav "← 1 2 3 4 5 →" at bounding box center [166, 53] width 183 height 14
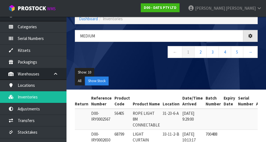
type input "MEDIUM"
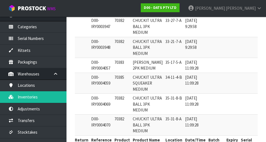
scroll to position [177, 0]
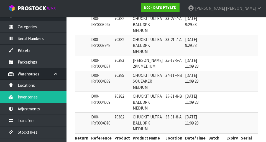
click at [225, 92] on td at bounding box center [232, 81] width 14 height 21
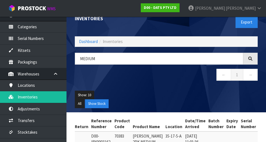
scroll to position [9, 0]
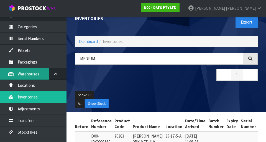
click at [1, 75] on link "Warehouses" at bounding box center [33, 73] width 67 height 11
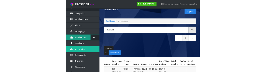
scroll to position [0, 0]
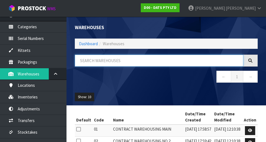
click at [138, 58] on input "text" at bounding box center [159, 61] width 169 height 12
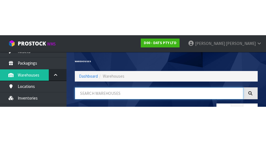
scroll to position [64, 0]
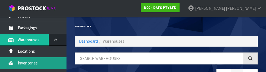
click at [45, 65] on link "Inventories" at bounding box center [33, 62] width 67 height 11
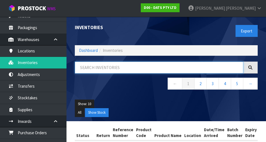
click at [109, 68] on input "text" at bounding box center [159, 68] width 169 height 12
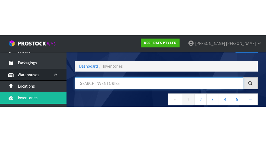
scroll to position [32, 0]
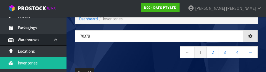
click at [145, 55] on nav "← 1 2 3 4 →" at bounding box center [166, 53] width 183 height 14
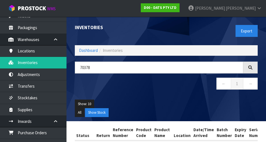
scroll to position [30, 0]
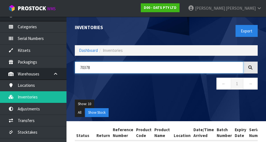
click at [116, 67] on input "70378" at bounding box center [159, 68] width 169 height 12
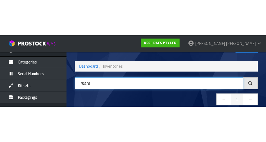
scroll to position [32, 0]
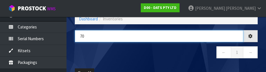
type input "7"
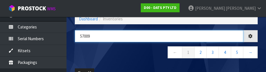
type input "57009"
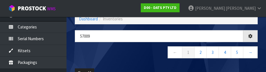
click at [143, 57] on nav "← 1 2 3 4 5 →" at bounding box center [166, 53] width 183 height 14
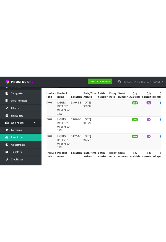
scroll to position [0, 0]
